Goal: Transaction & Acquisition: Purchase product/service

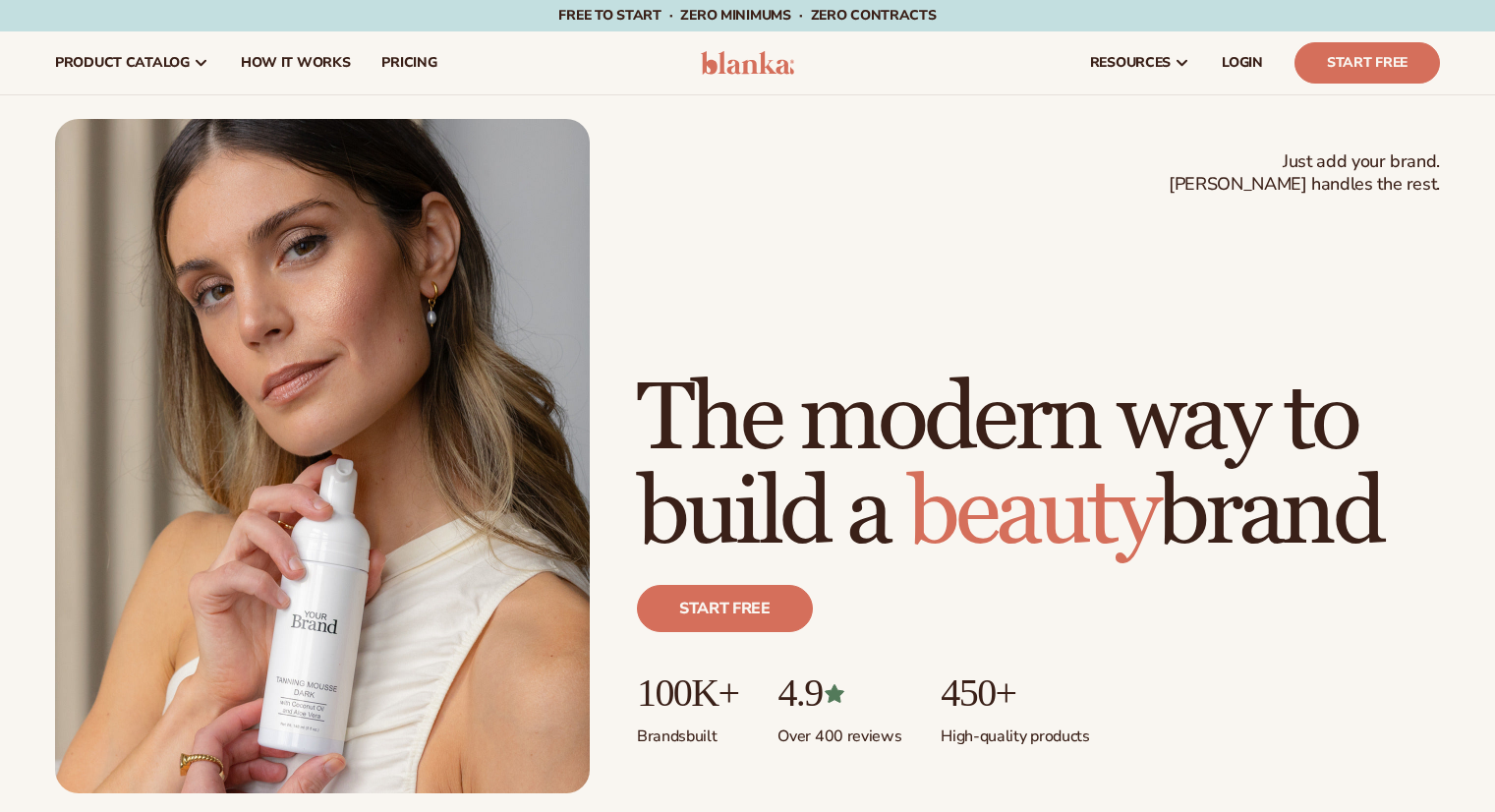
click at [1235, 63] on span "LOGIN" at bounding box center [1242, 63] width 41 height 16
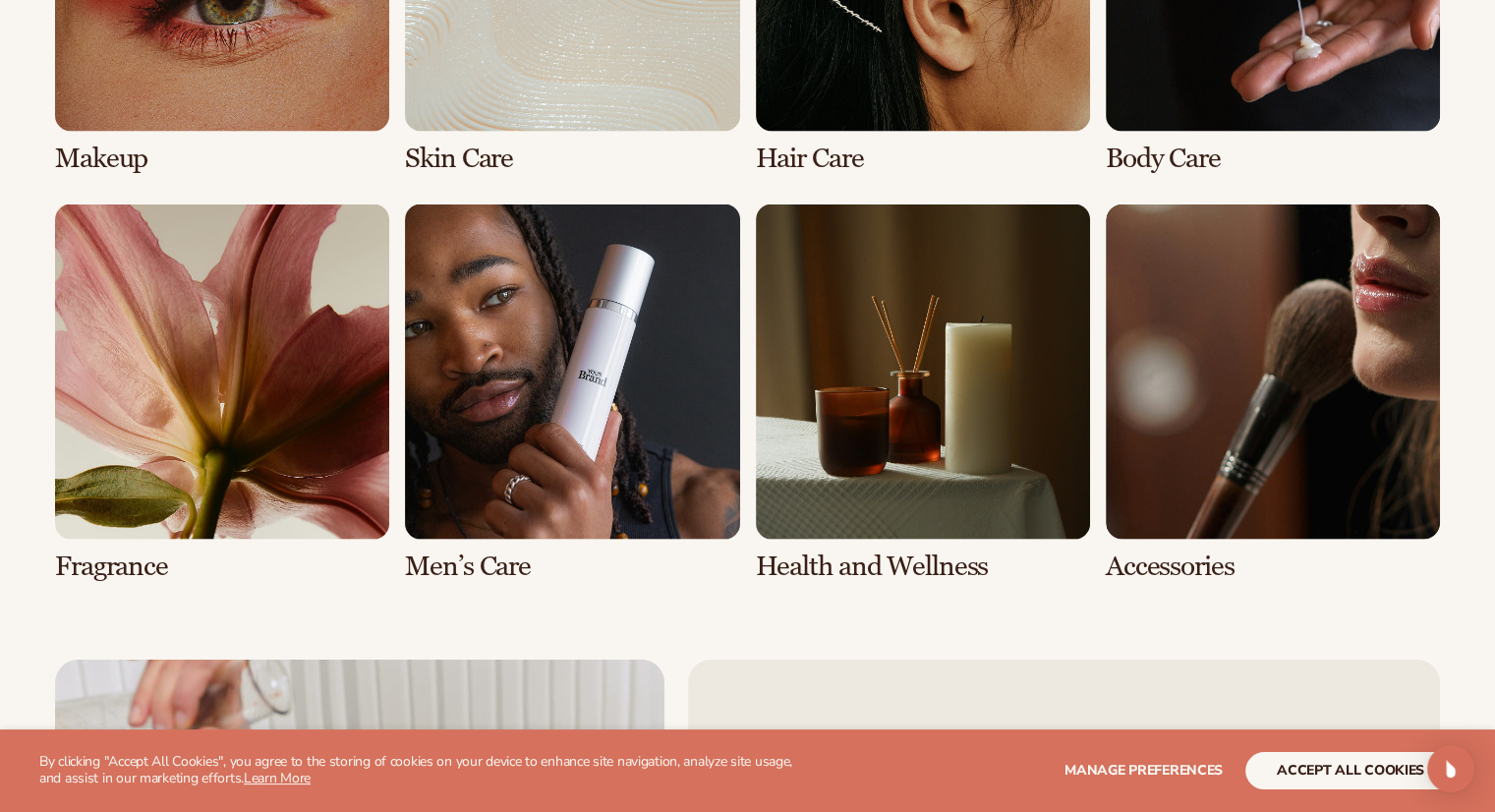
scroll to position [4127, 0]
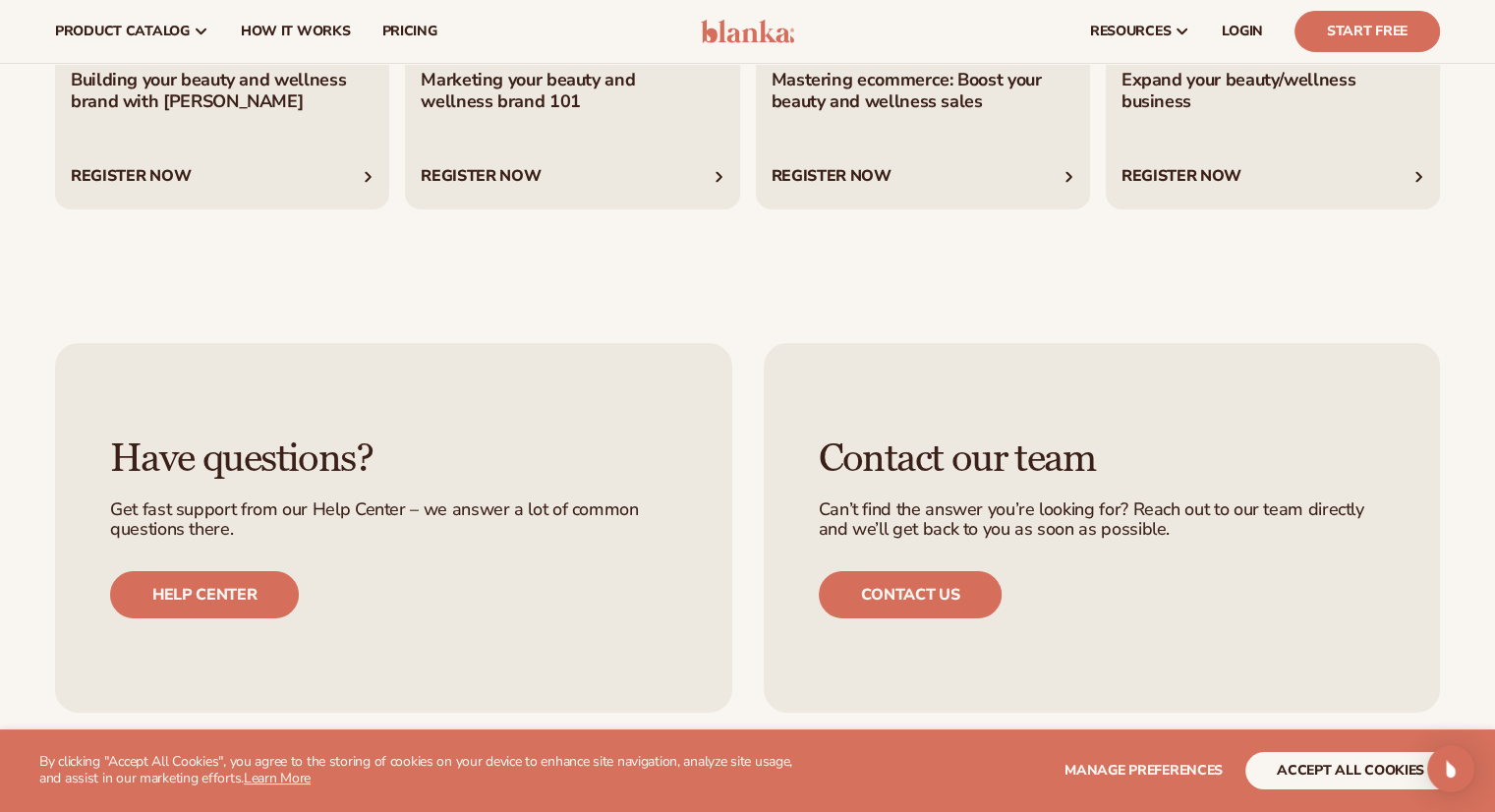
scroll to position [6879, 0]
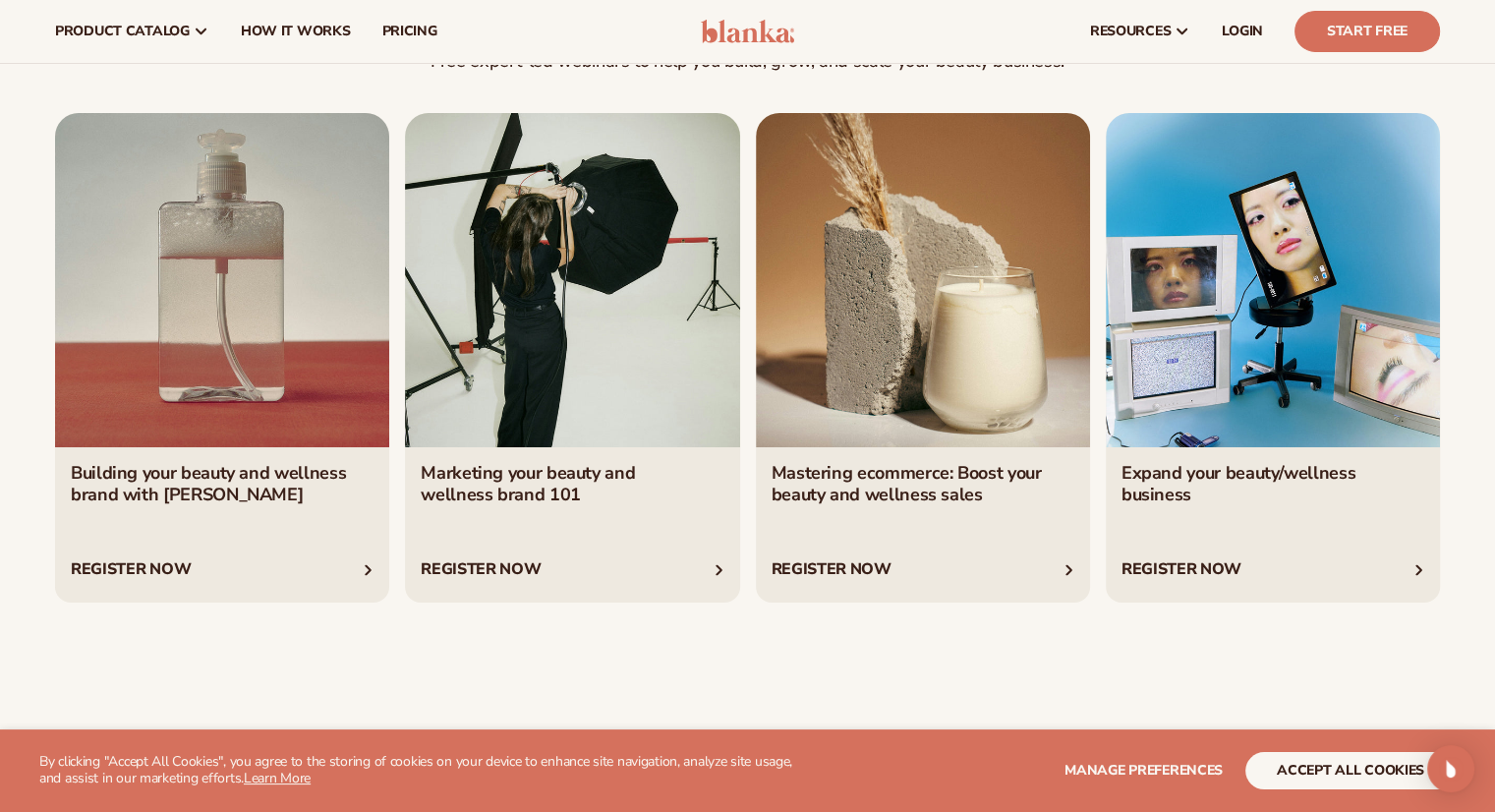
click at [488, 308] on link "2 / 4" at bounding box center [572, 358] width 335 height 490
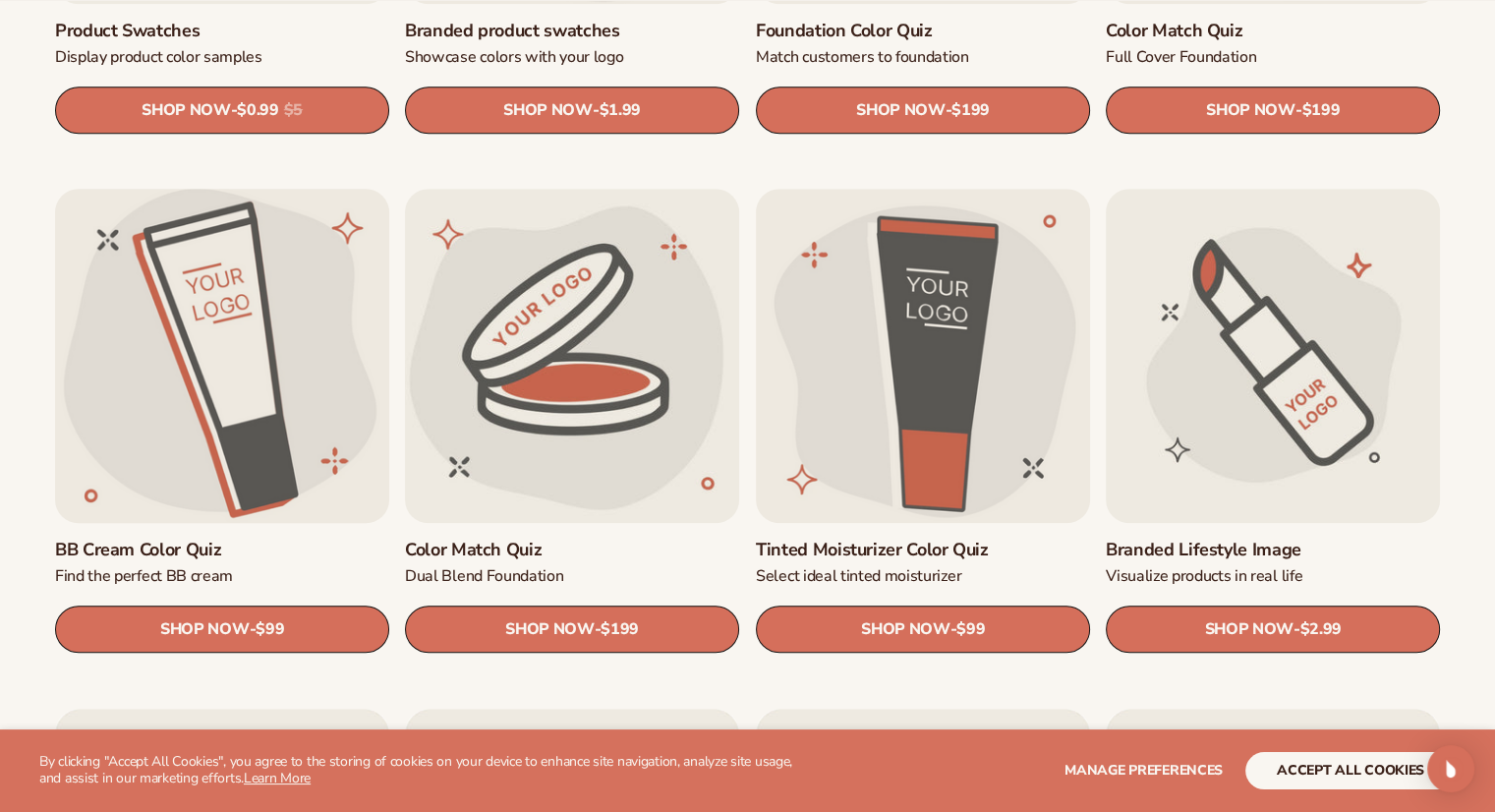
scroll to position [1671, 0]
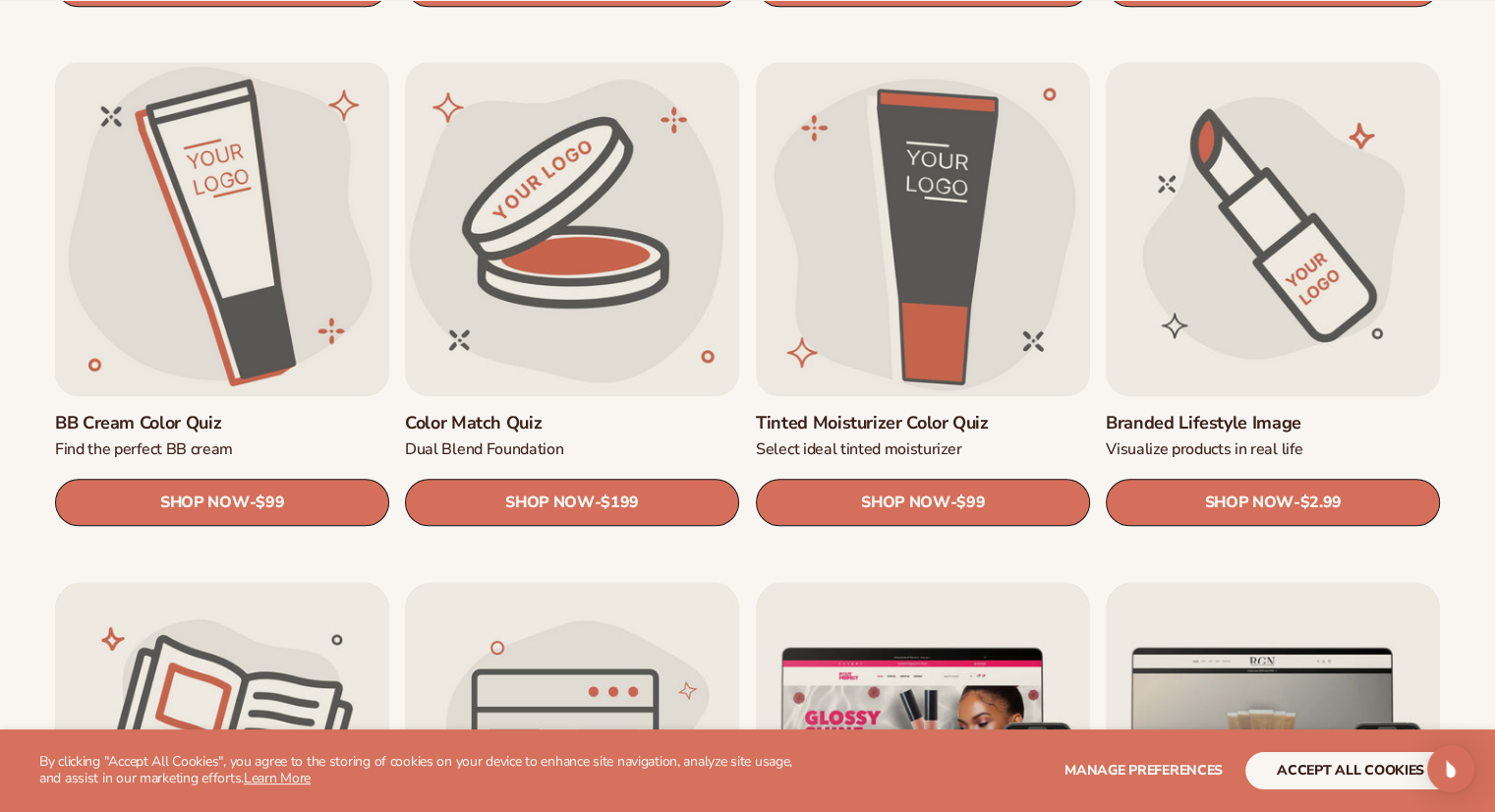
click at [1261, 411] on link "Branded Lifestyle Image" at bounding box center [1273, 422] width 335 height 23
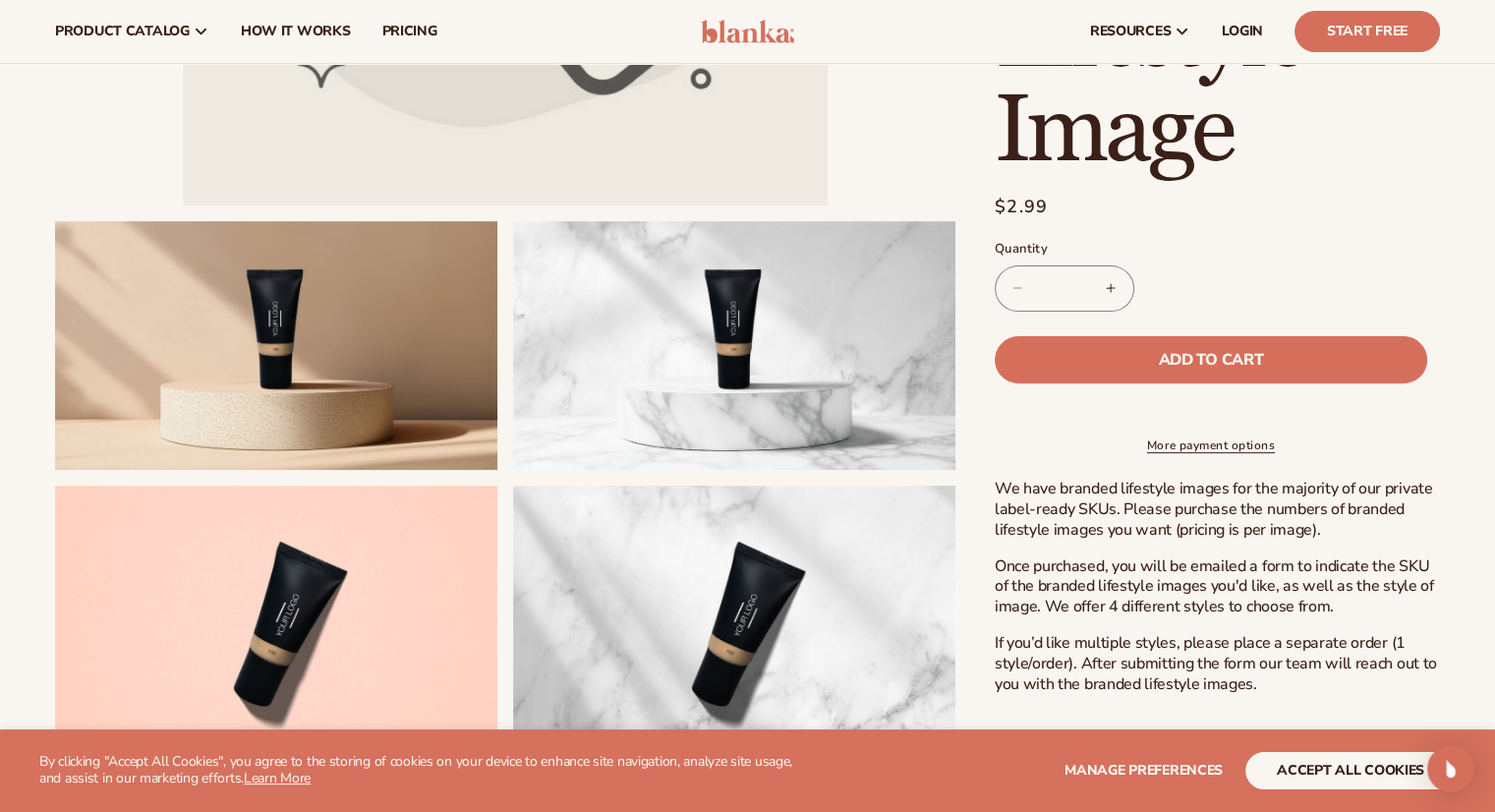
scroll to position [197, 0]
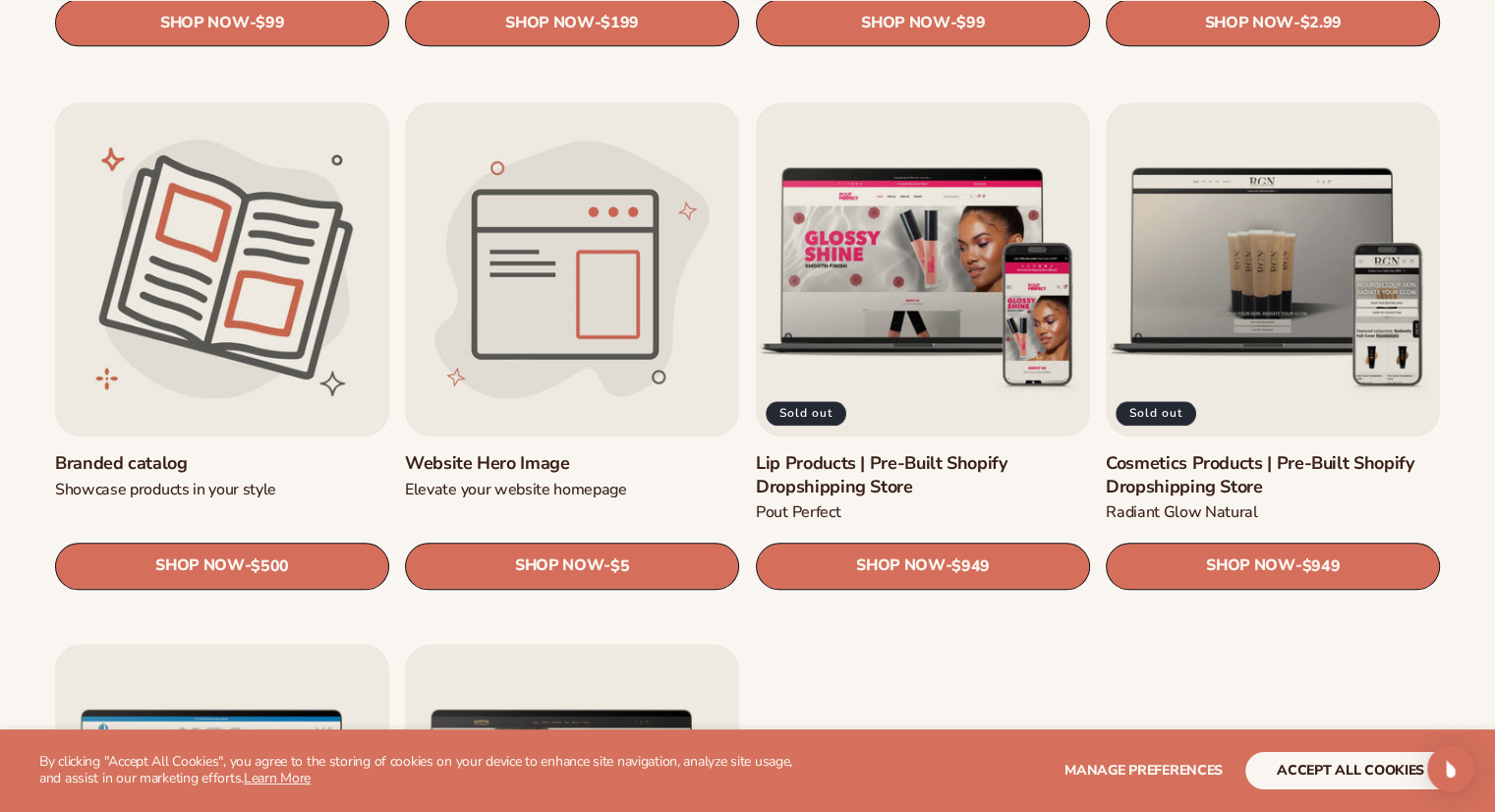
scroll to position [2161, 0]
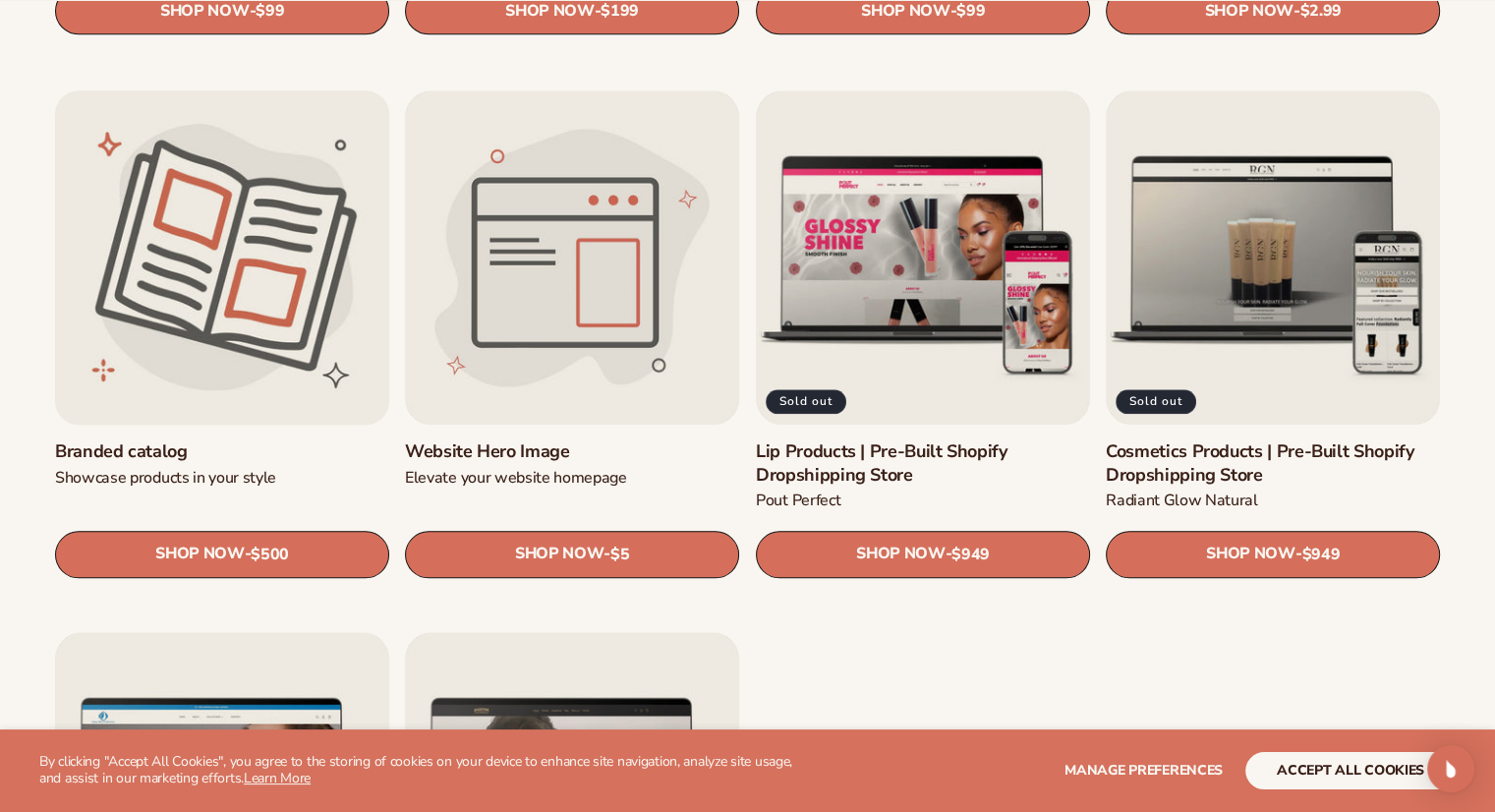
click at [256, 440] on link "Branded catalog" at bounding box center [222, 451] width 335 height 23
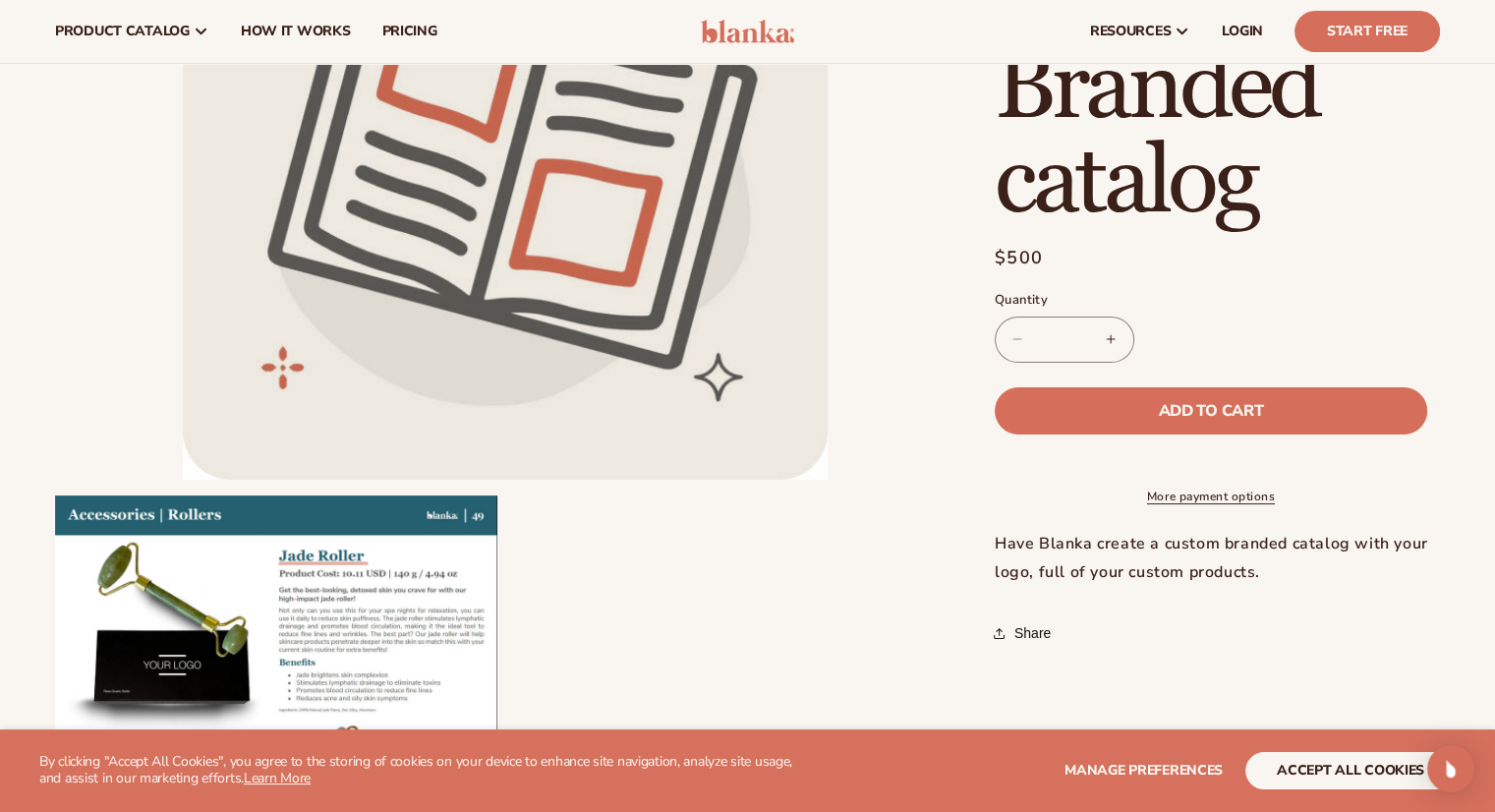
scroll to position [197, 0]
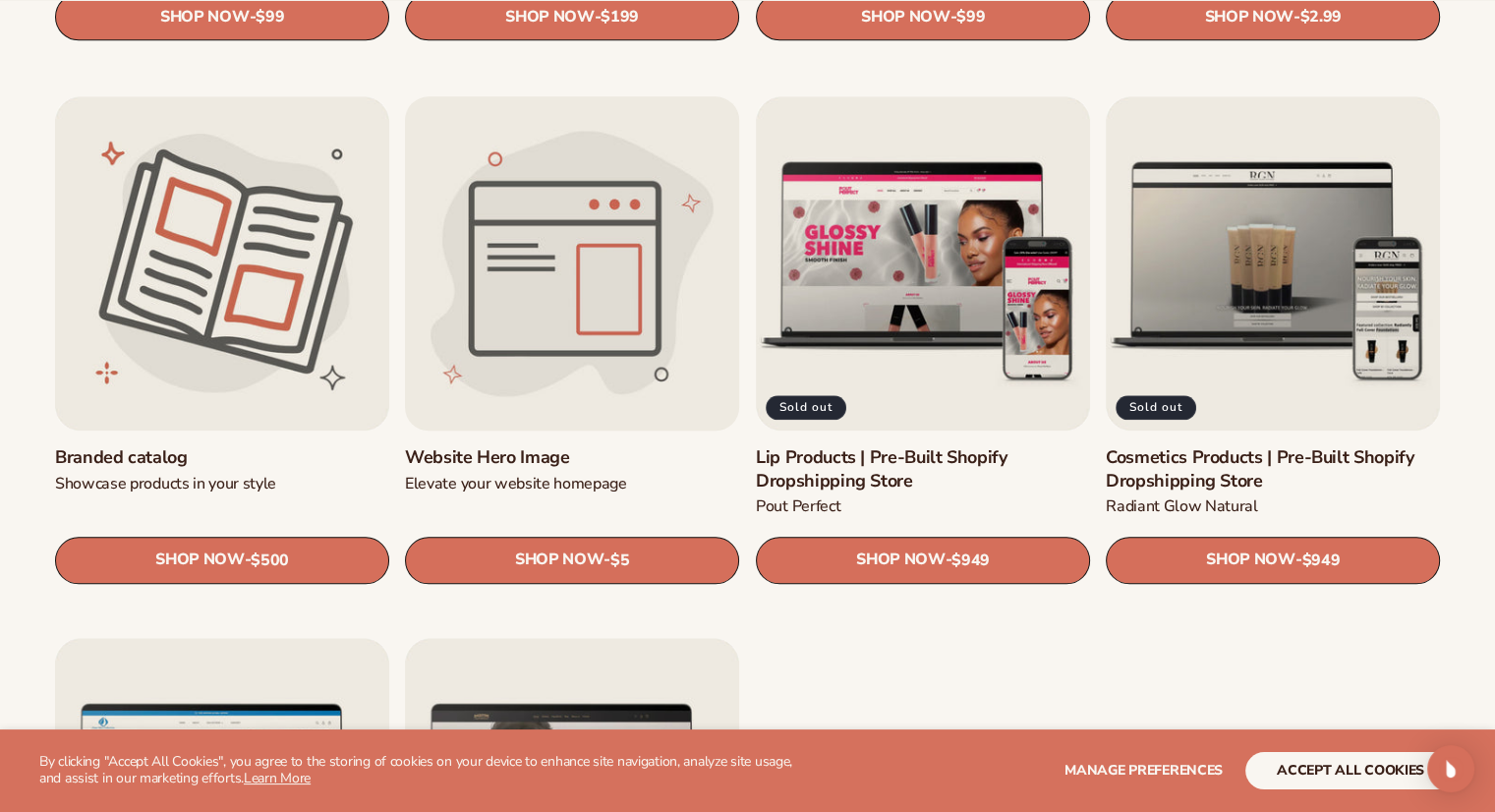
scroll to position [2161, 0]
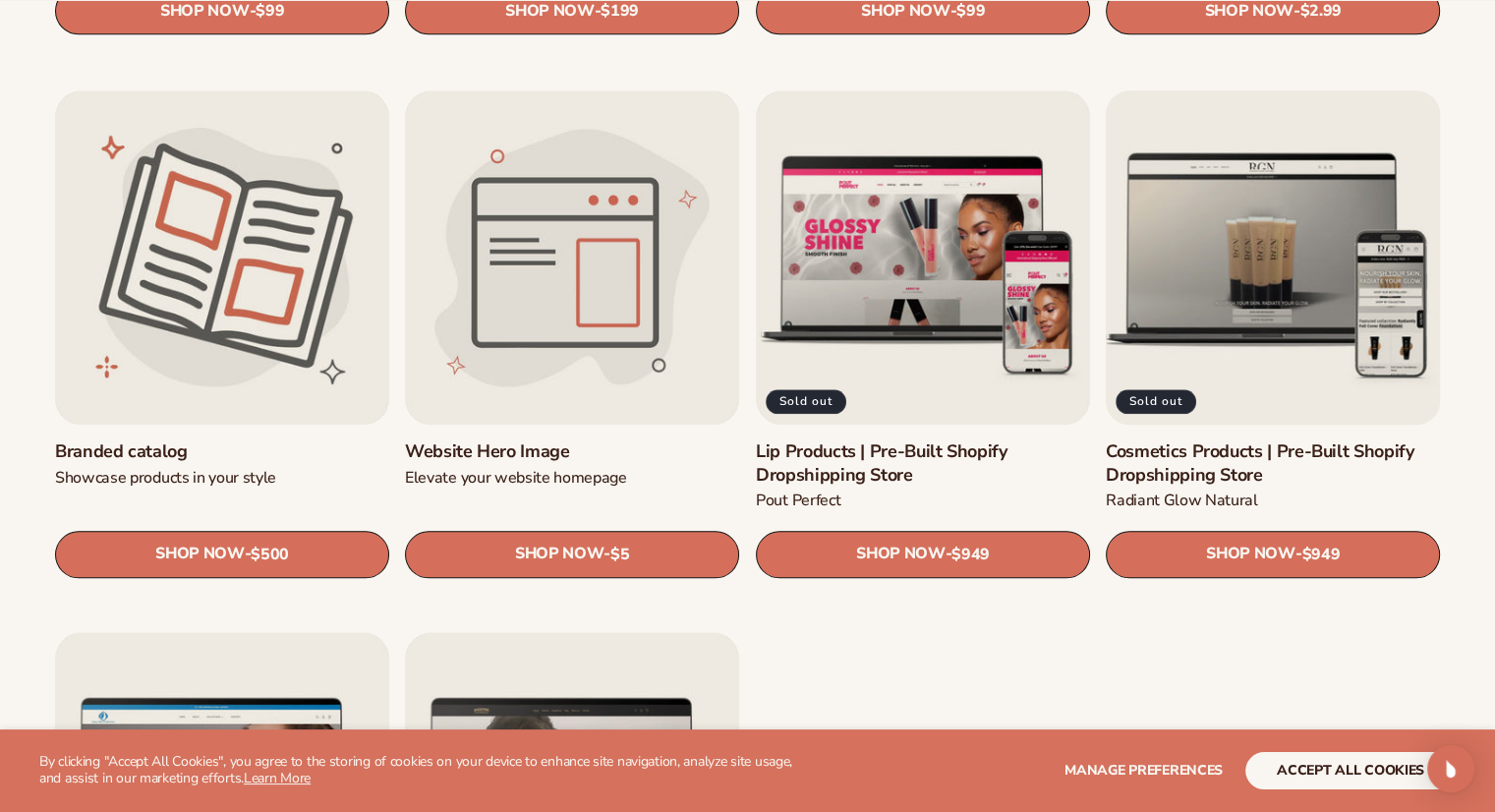
click at [1249, 440] on link "Cosmetics Products | Pre-Built Shopify Dropshipping Store" at bounding box center [1273, 463] width 335 height 46
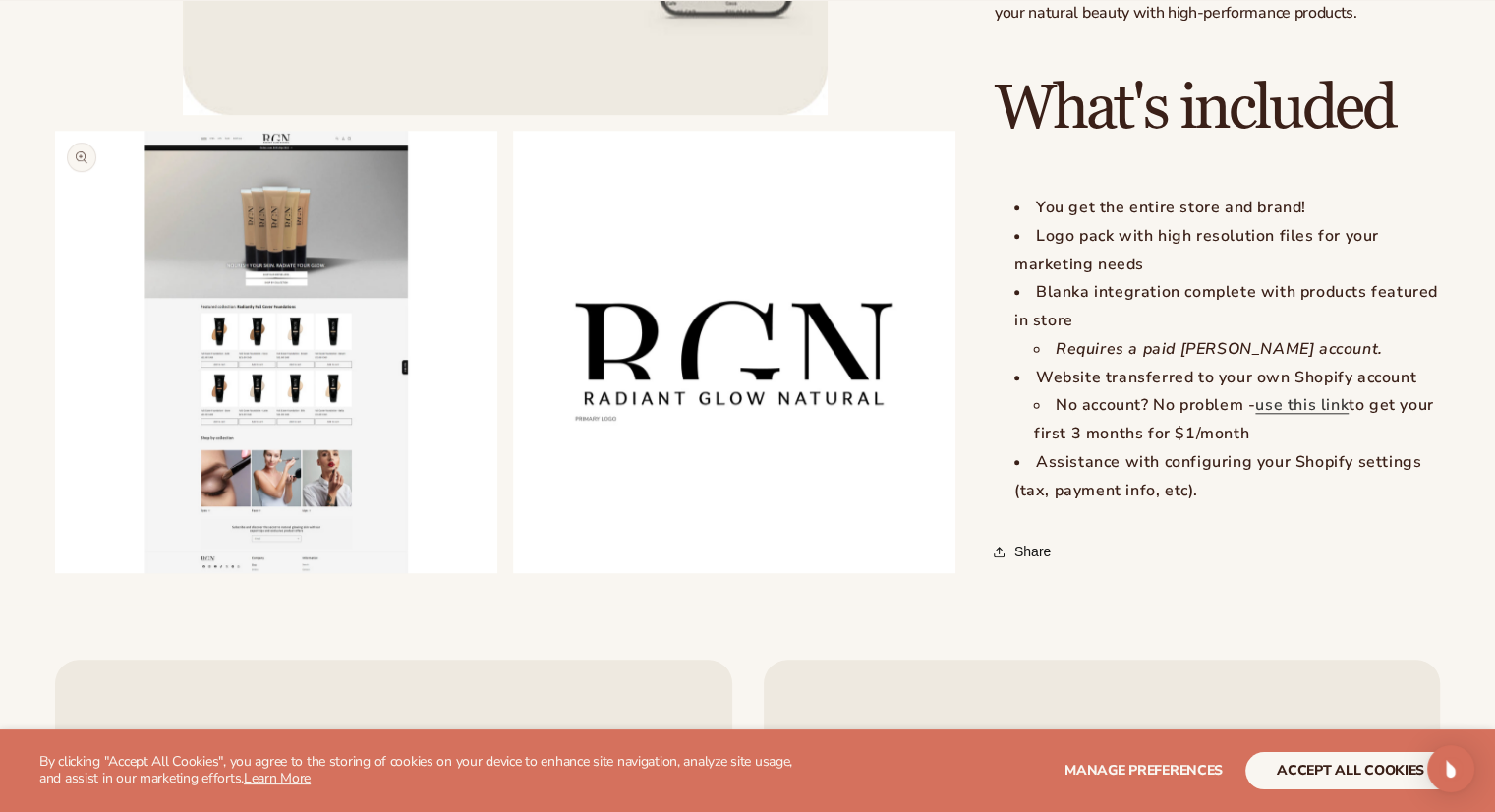
scroll to position [1867, 0]
click at [55, 572] on button "Open media 2 in modal" at bounding box center [55, 572] width 0 height 0
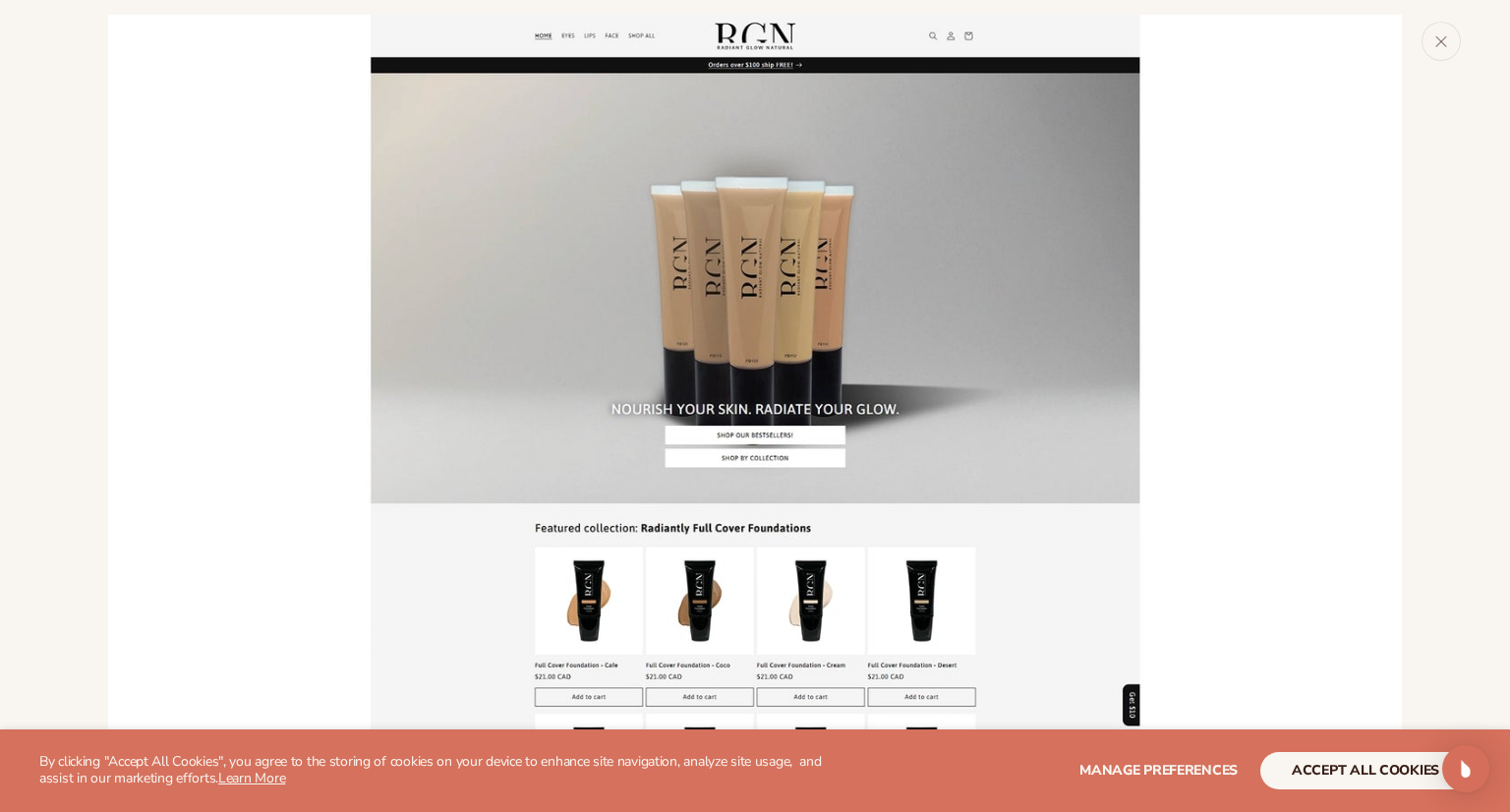
scroll to position [1215, 0]
